Goal: Check status: Check status

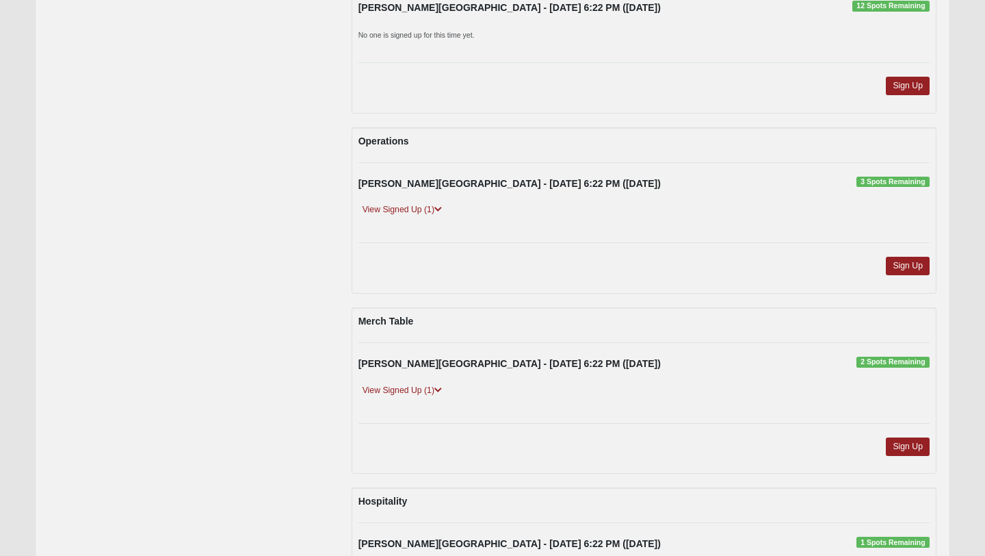
scroll to position [225, 0]
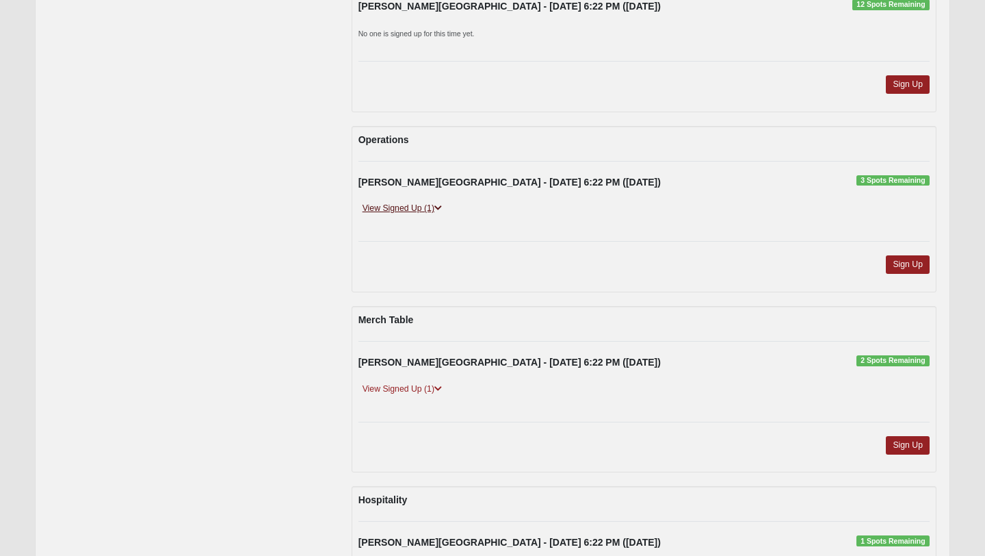
click at [401, 203] on link "View Signed Up (1)" at bounding box center [402, 208] width 88 height 14
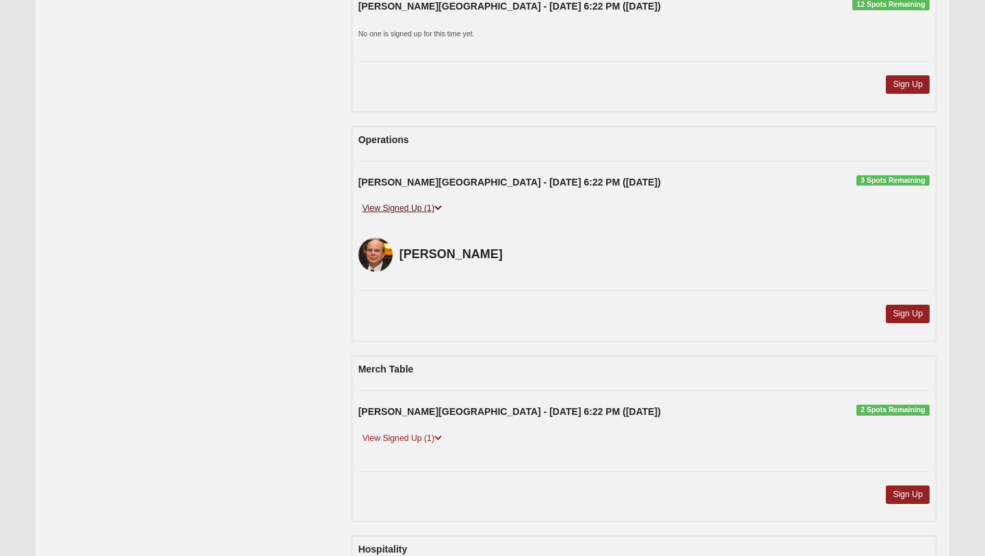
click at [432, 207] on link "View Signed Up (1)" at bounding box center [402, 208] width 88 height 14
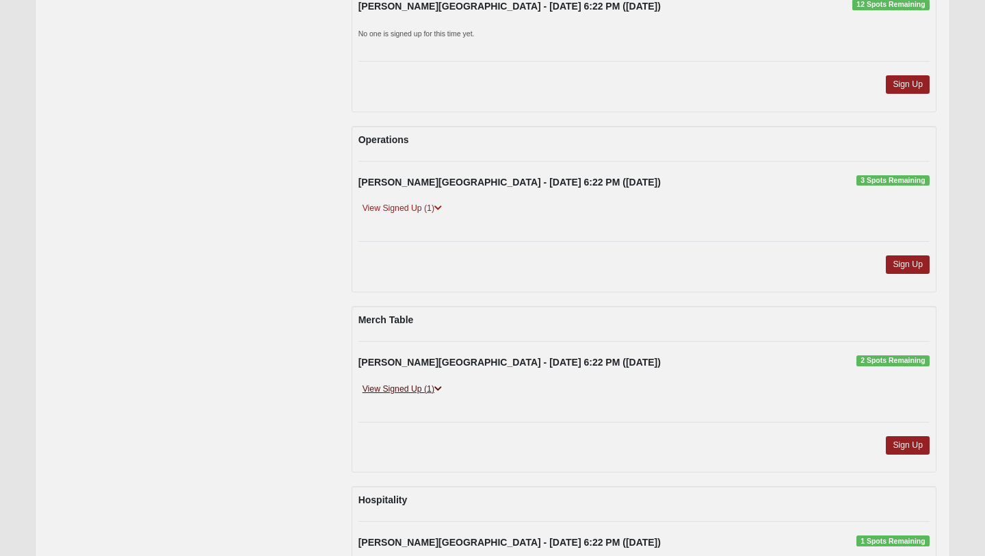
click at [439, 392] on icon at bounding box center [438, 388] width 8 height 8
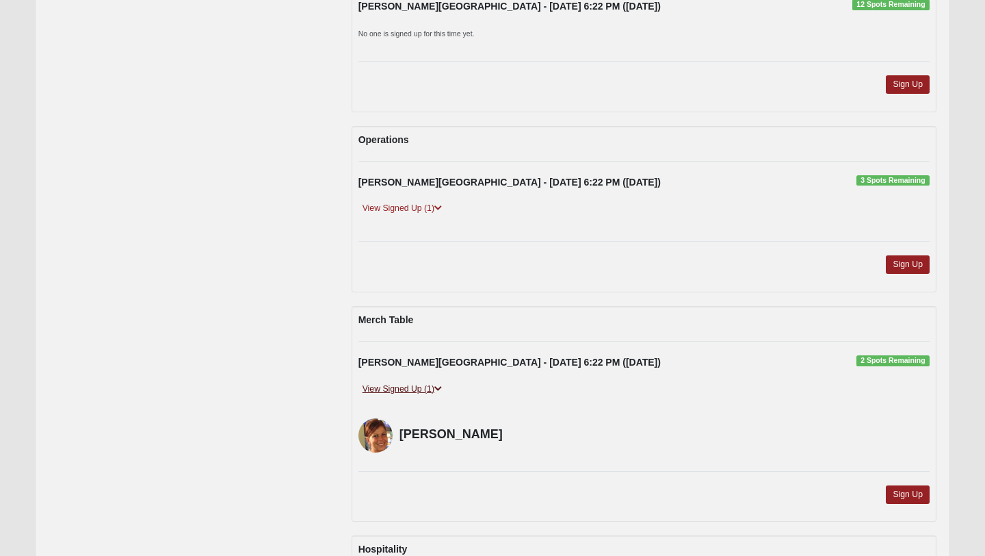
click at [439, 392] on icon at bounding box center [438, 388] width 8 height 8
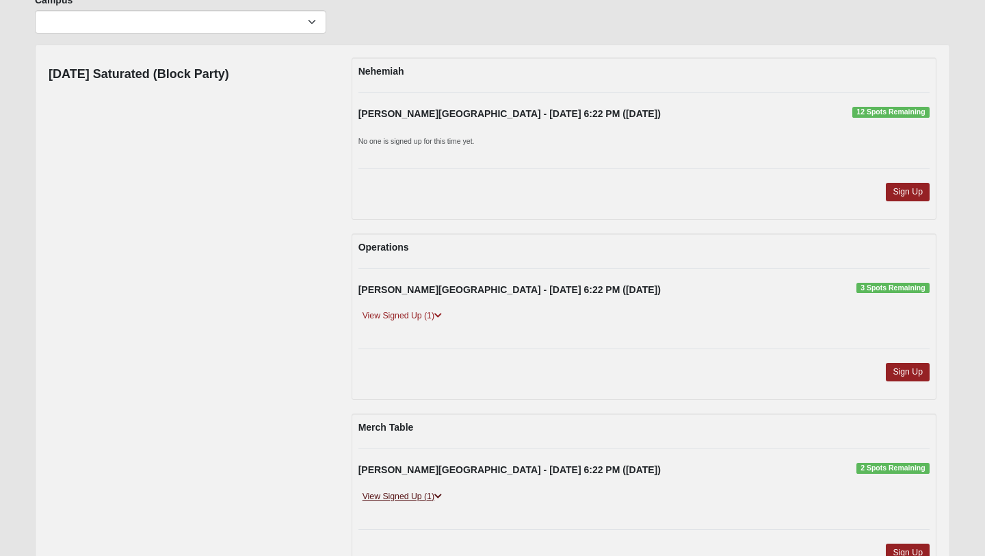
scroll to position [0, 0]
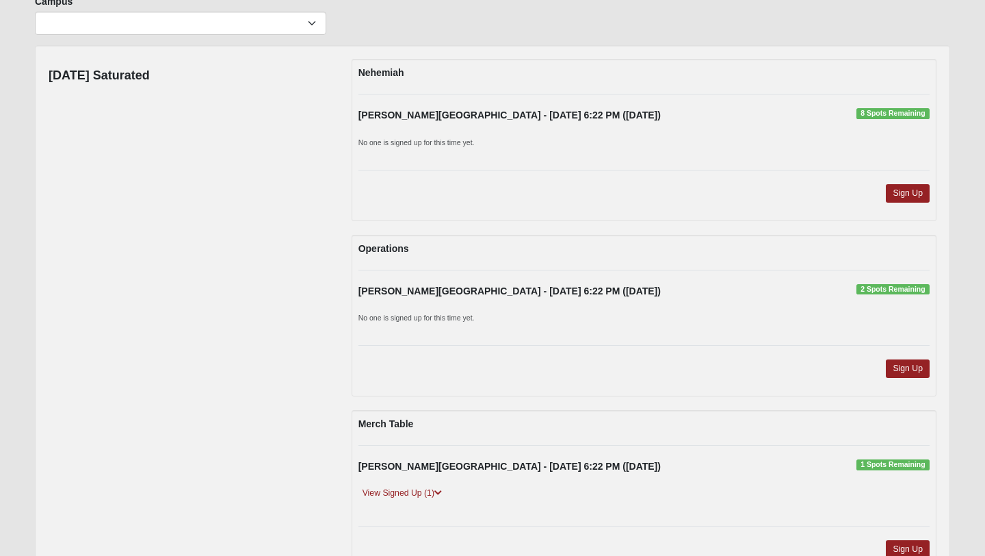
scroll to position [117, 0]
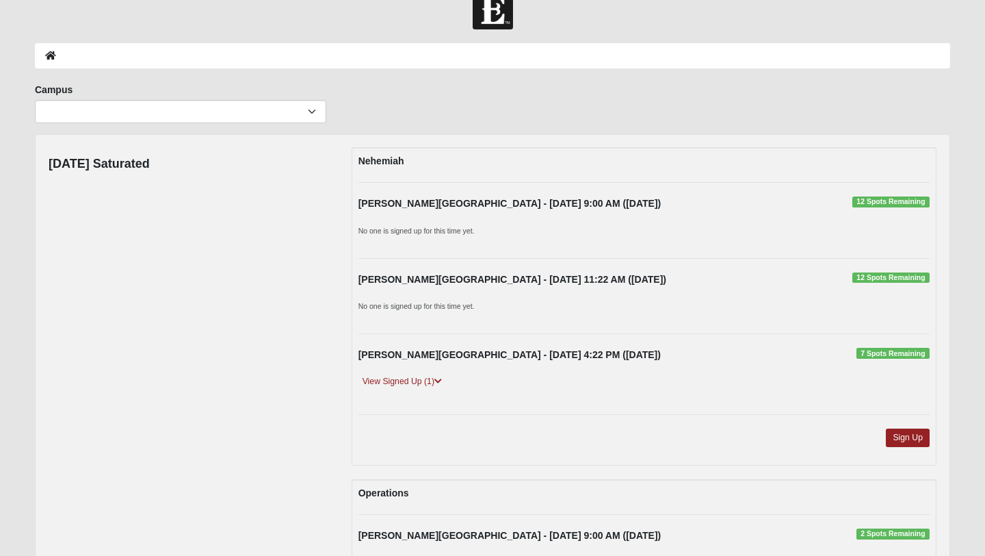
scroll to position [31, 0]
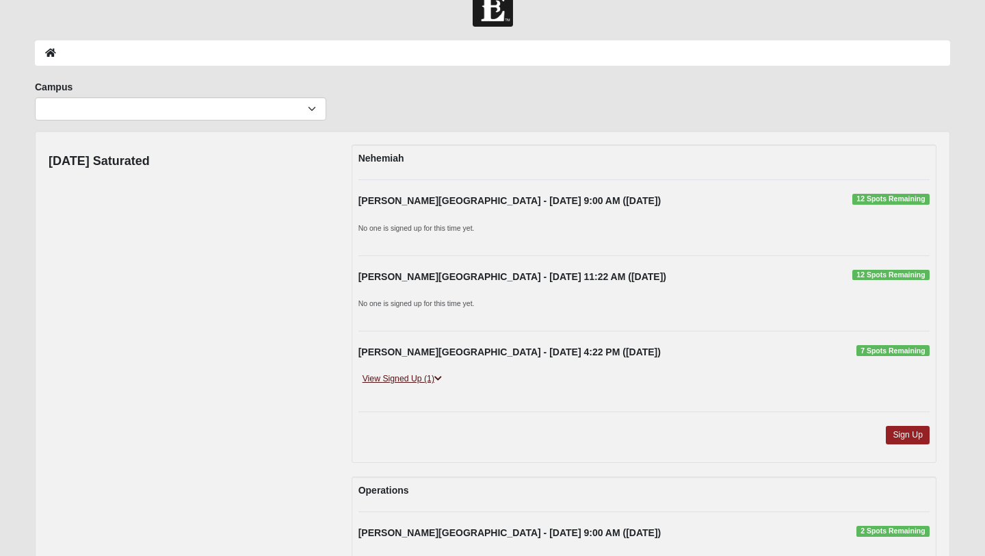
click at [433, 380] on link "View Signed Up (1)" at bounding box center [402, 378] width 88 height 14
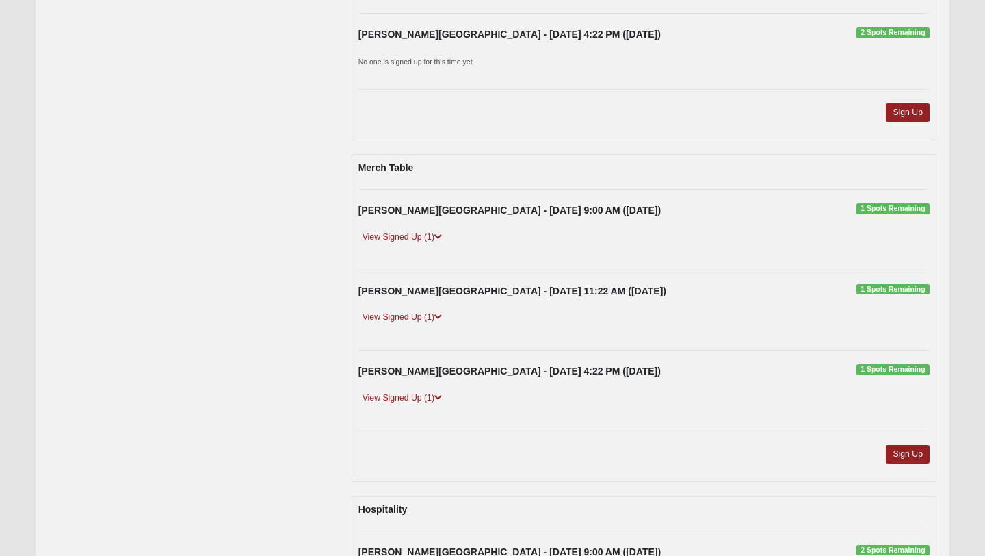
scroll to position [738, 0]
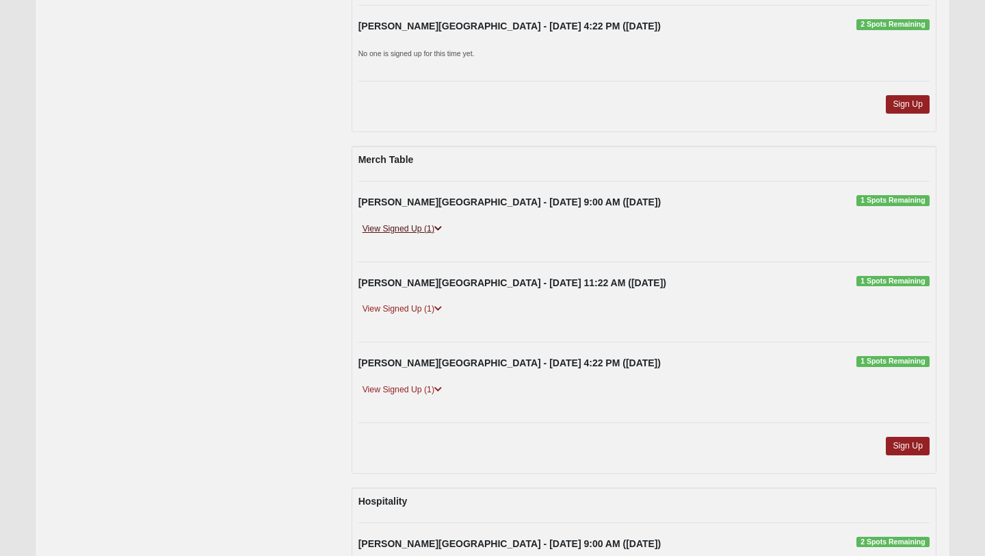
click at [441, 229] on icon at bounding box center [438, 228] width 8 height 8
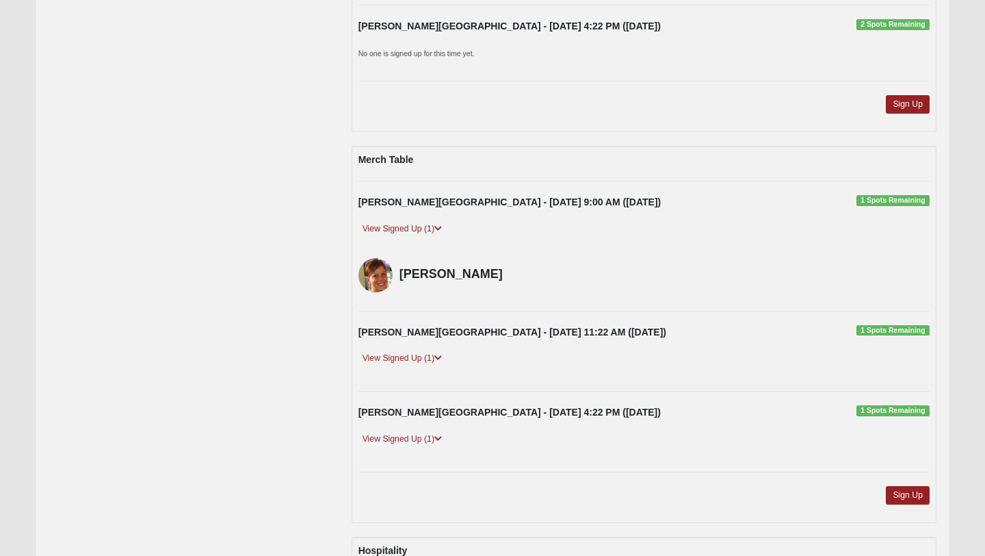
click at [294, 296] on div "[DATE] Saturated [PERSON_NAME][GEOGRAPHIC_DATA] - [DATE] 9:00 AM ([DATE]) 12 Sp…" at bounding box center [492, 151] width 909 height 1426
click at [434, 357] on link "View Signed Up (1)" at bounding box center [402, 358] width 88 height 14
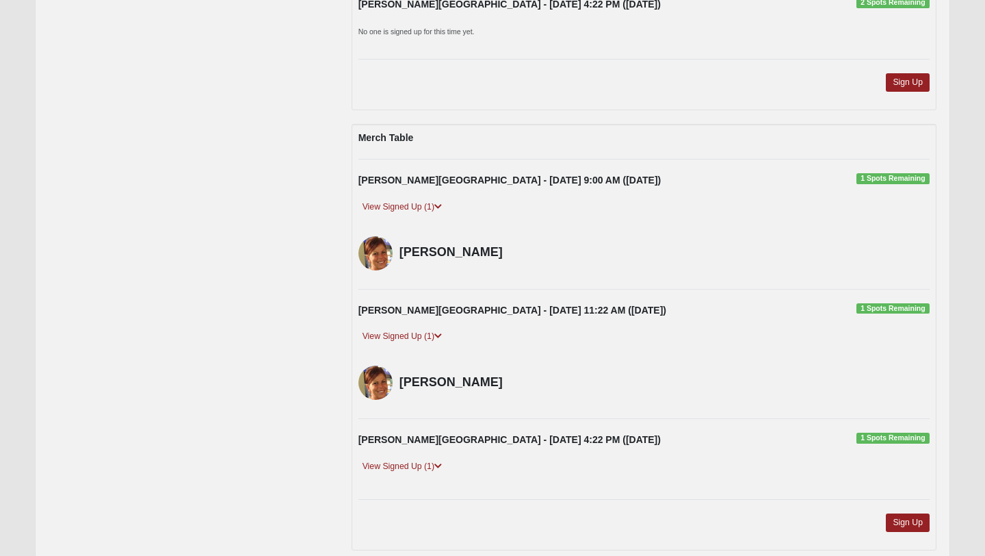
scroll to position [775, 0]
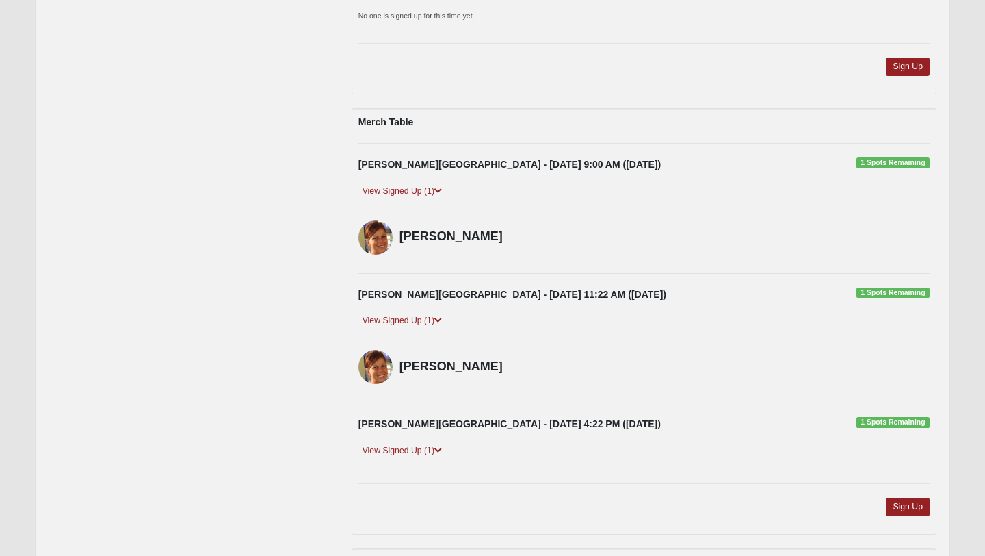
click at [420, 458] on div "View Signed Up (1)" at bounding box center [644, 456] width 592 height 26
click at [414, 452] on link "View Signed Up (1)" at bounding box center [402, 450] width 88 height 14
click at [275, 461] on div "[DATE] Saturated [PERSON_NAME][GEOGRAPHIC_DATA] - [DATE] 9:00 AM ([DATE]) 12 Sp…" at bounding box center [492, 162] width 909 height 1524
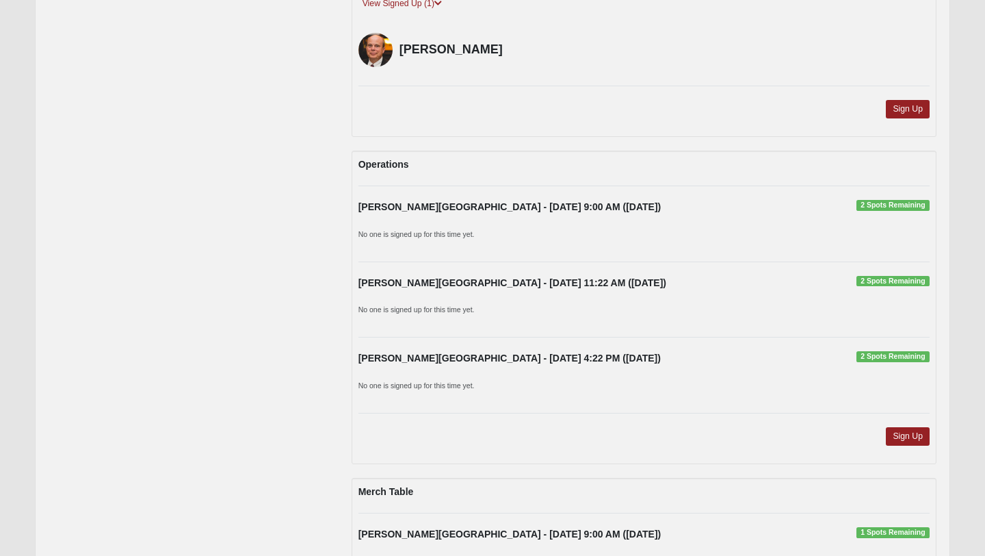
scroll to position [0, 0]
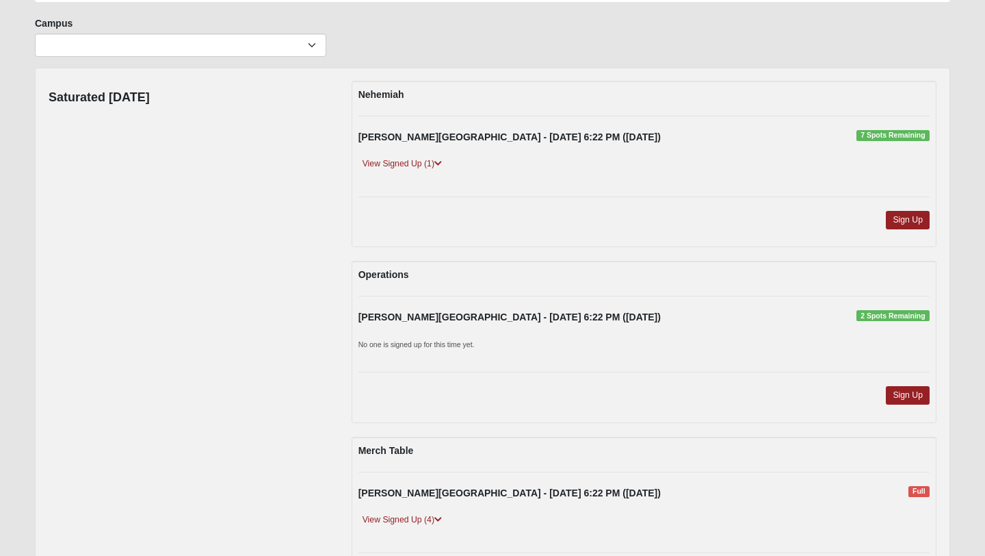
scroll to position [88, 0]
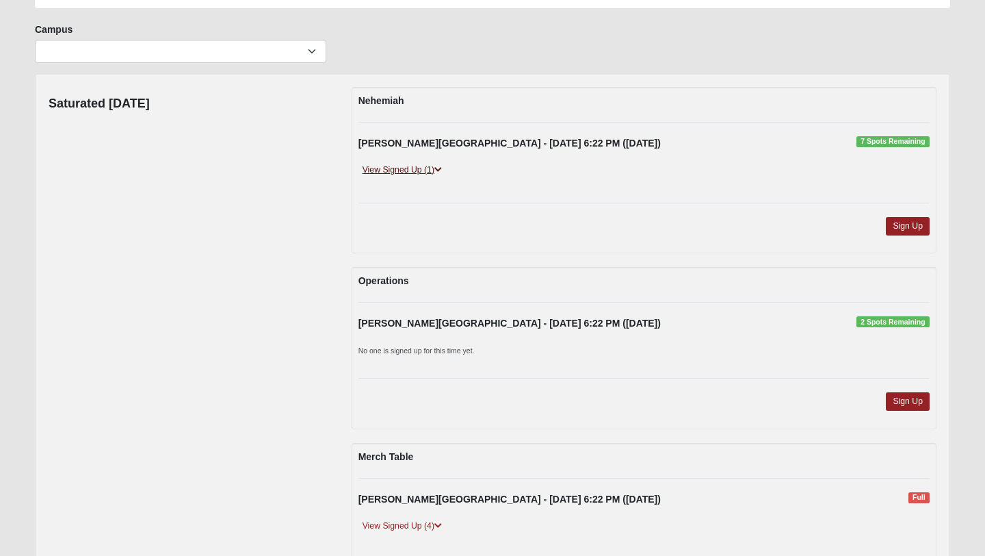
click at [421, 170] on link "View Signed Up (1)" at bounding box center [402, 170] width 88 height 14
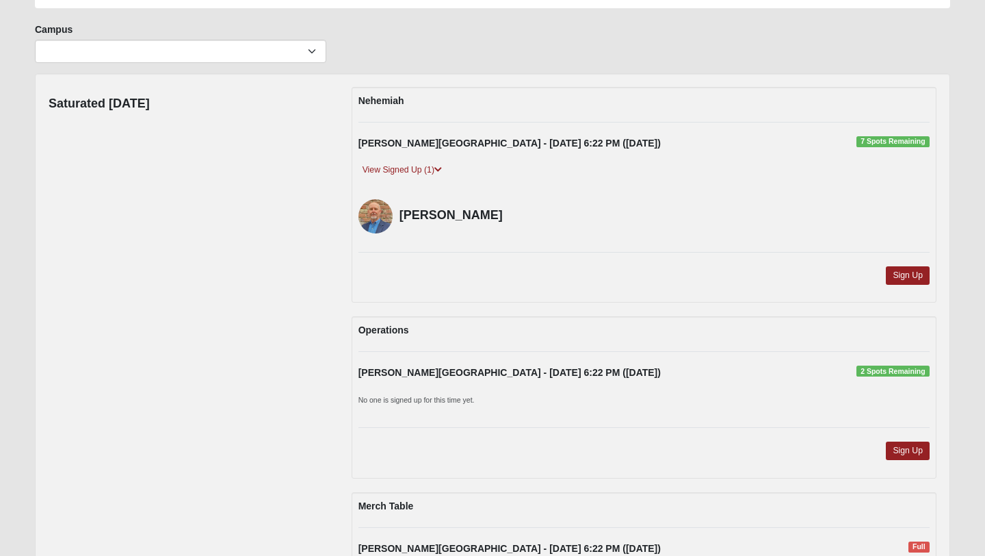
click at [287, 263] on div "Saturated Wednesday Nehemiah Fleming Island - 9/10/2025 6:22 PM (9/10/2025) 7 S…" at bounding box center [492, 467] width 909 height 761
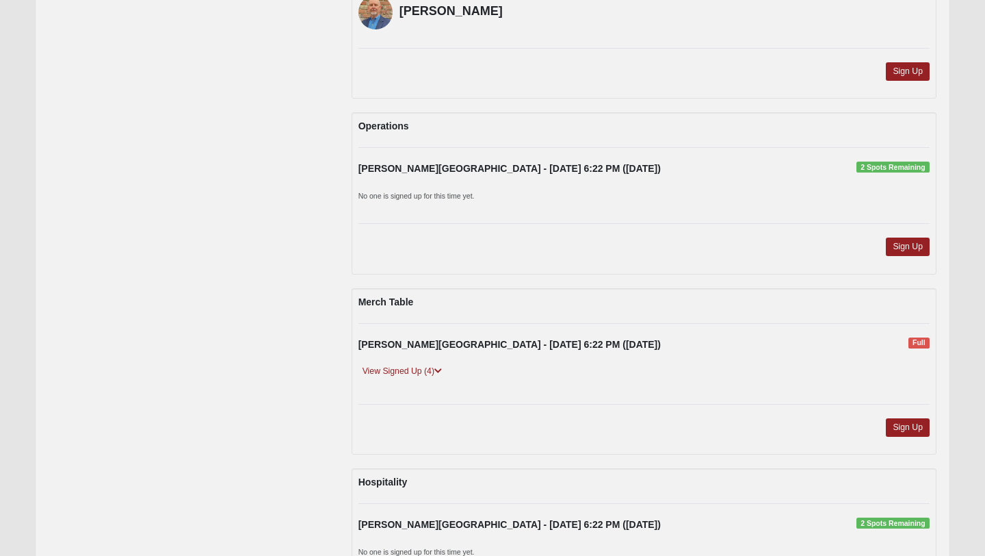
scroll to position [309, 0]
